Goal: Book appointment/travel/reservation

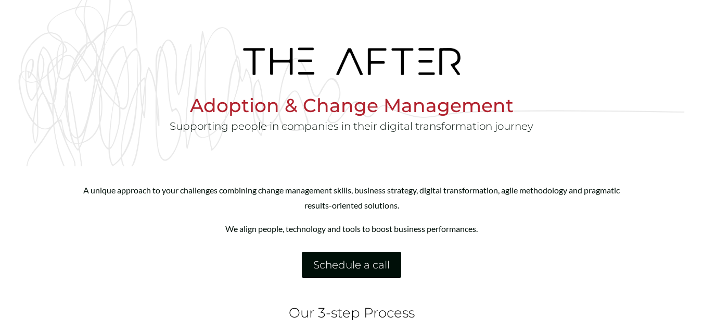
drag, startPoint x: 447, startPoint y: 270, endPoint x: 442, endPoint y: 268, distance: 5.4
click at [447, 271] on div "Schedule a call" at bounding box center [352, 264] width 562 height 26
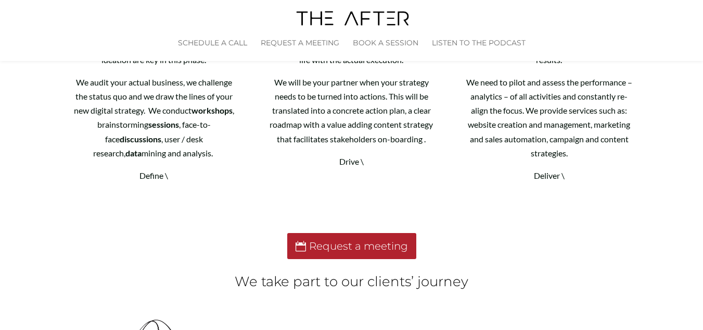
scroll to position [397, 0]
click at [346, 238] on link "Request a meeting" at bounding box center [351, 246] width 129 height 26
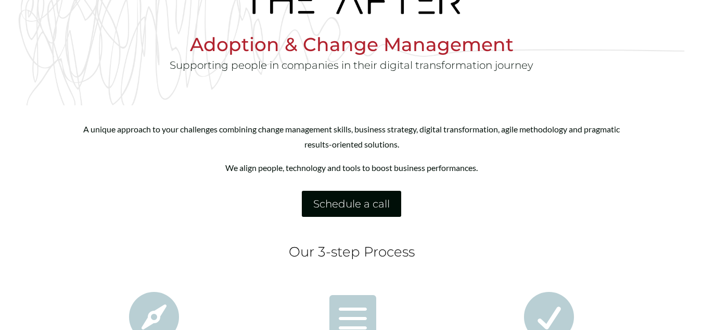
scroll to position [0, 0]
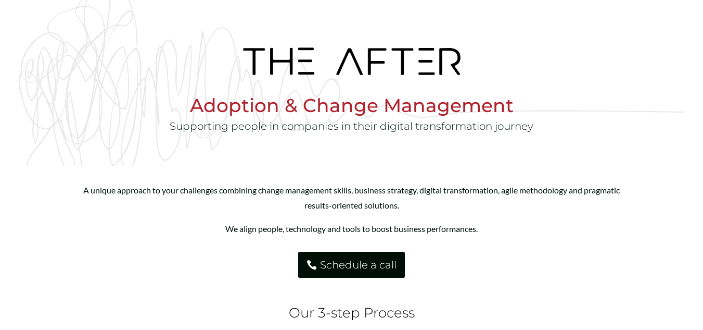
click at [348, 257] on link "Schedule a call" at bounding box center [351, 264] width 107 height 26
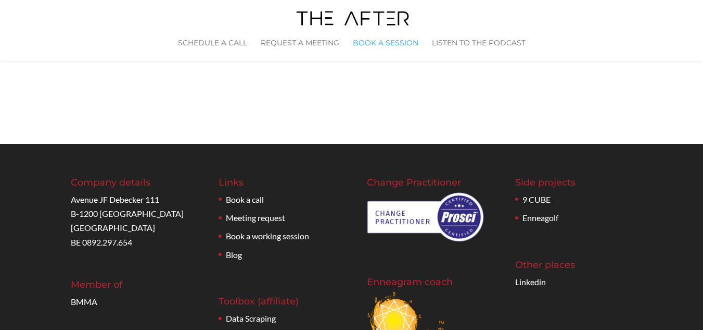
scroll to position [364, 0]
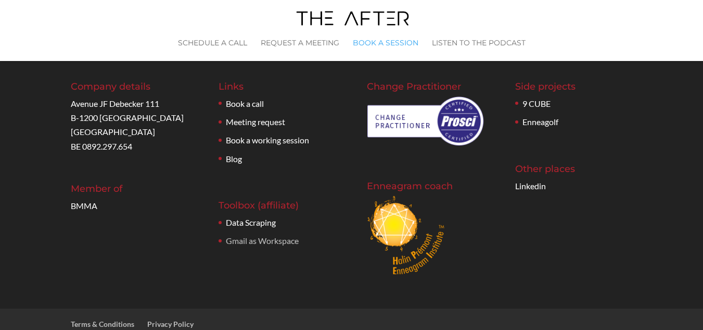
click at [265, 243] on link "Gmail as Workspace" at bounding box center [262, 240] width 73 height 10
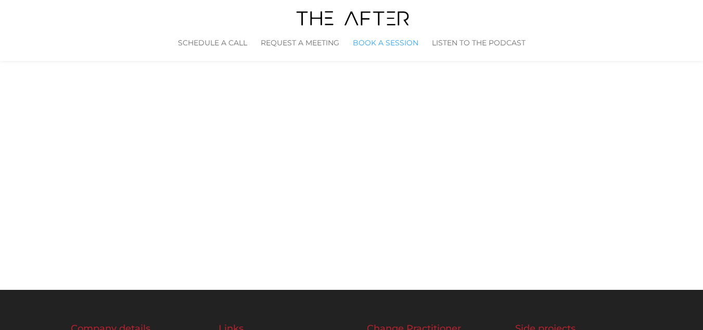
scroll to position [115, 0]
